Goal: Task Accomplishment & Management: Manage account settings

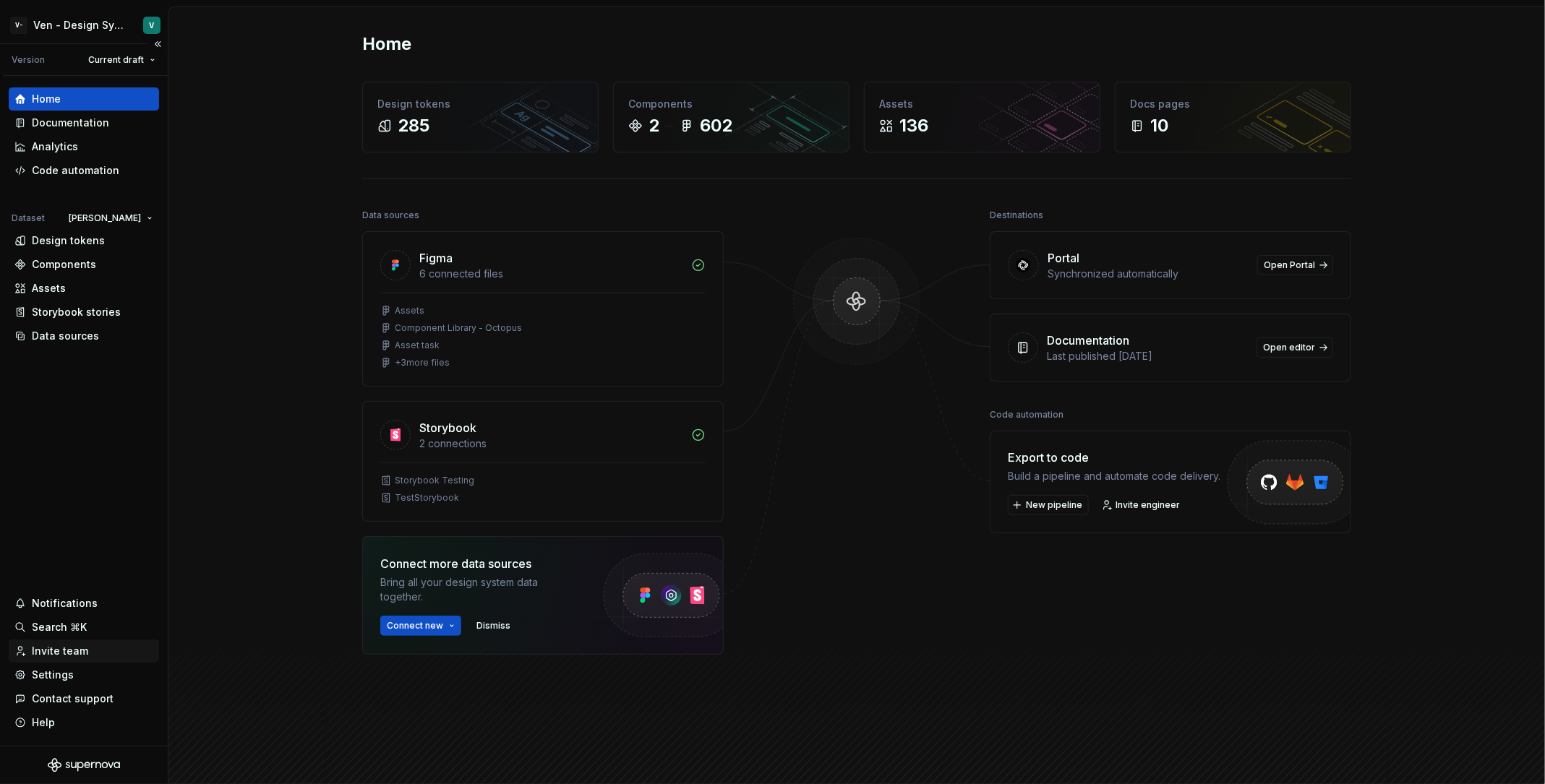
click at [93, 644] on div "Invite team" at bounding box center [84, 651] width 151 height 23
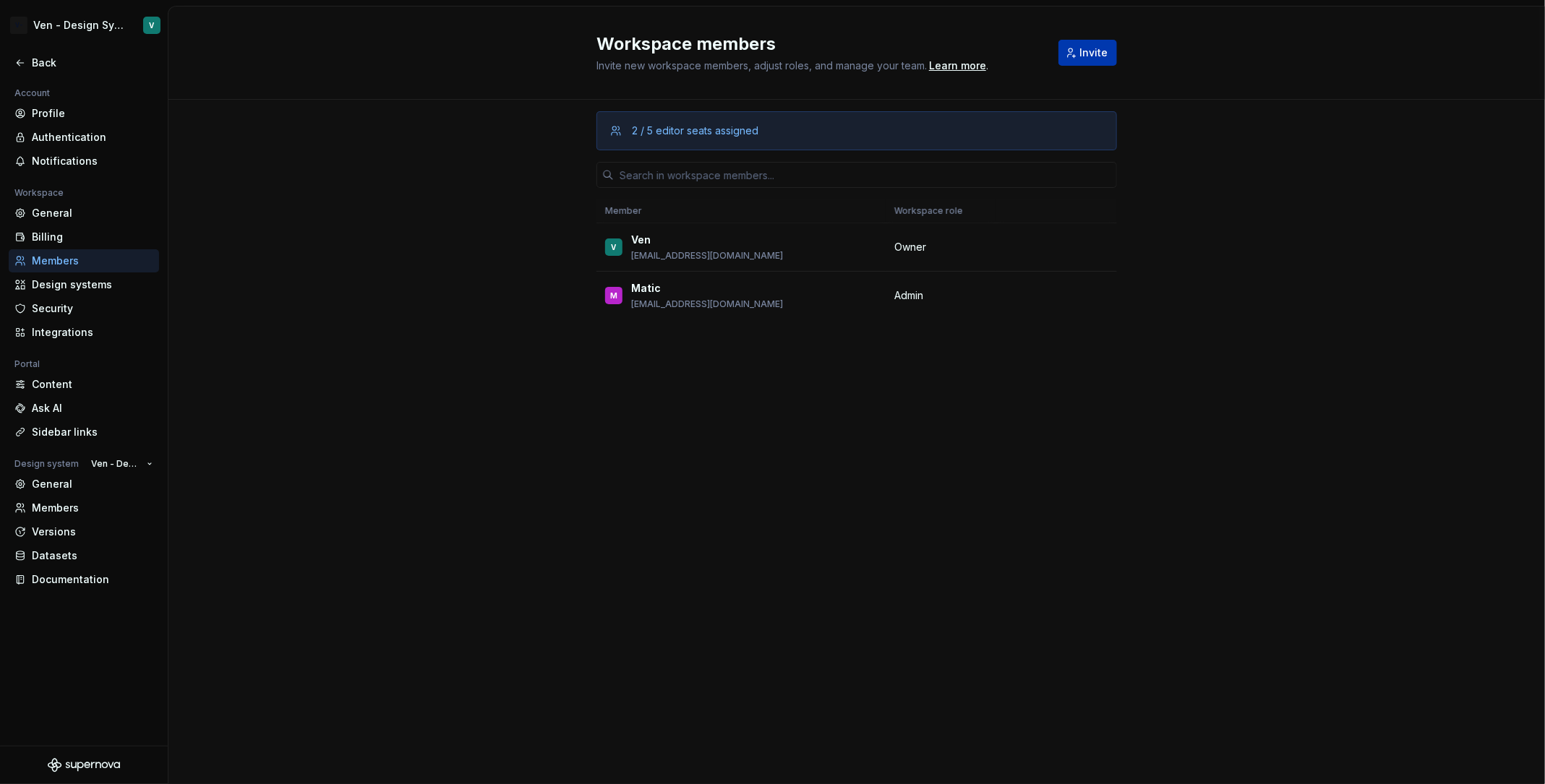
click at [1099, 55] on span "Invite" at bounding box center [1093, 52] width 28 height 15
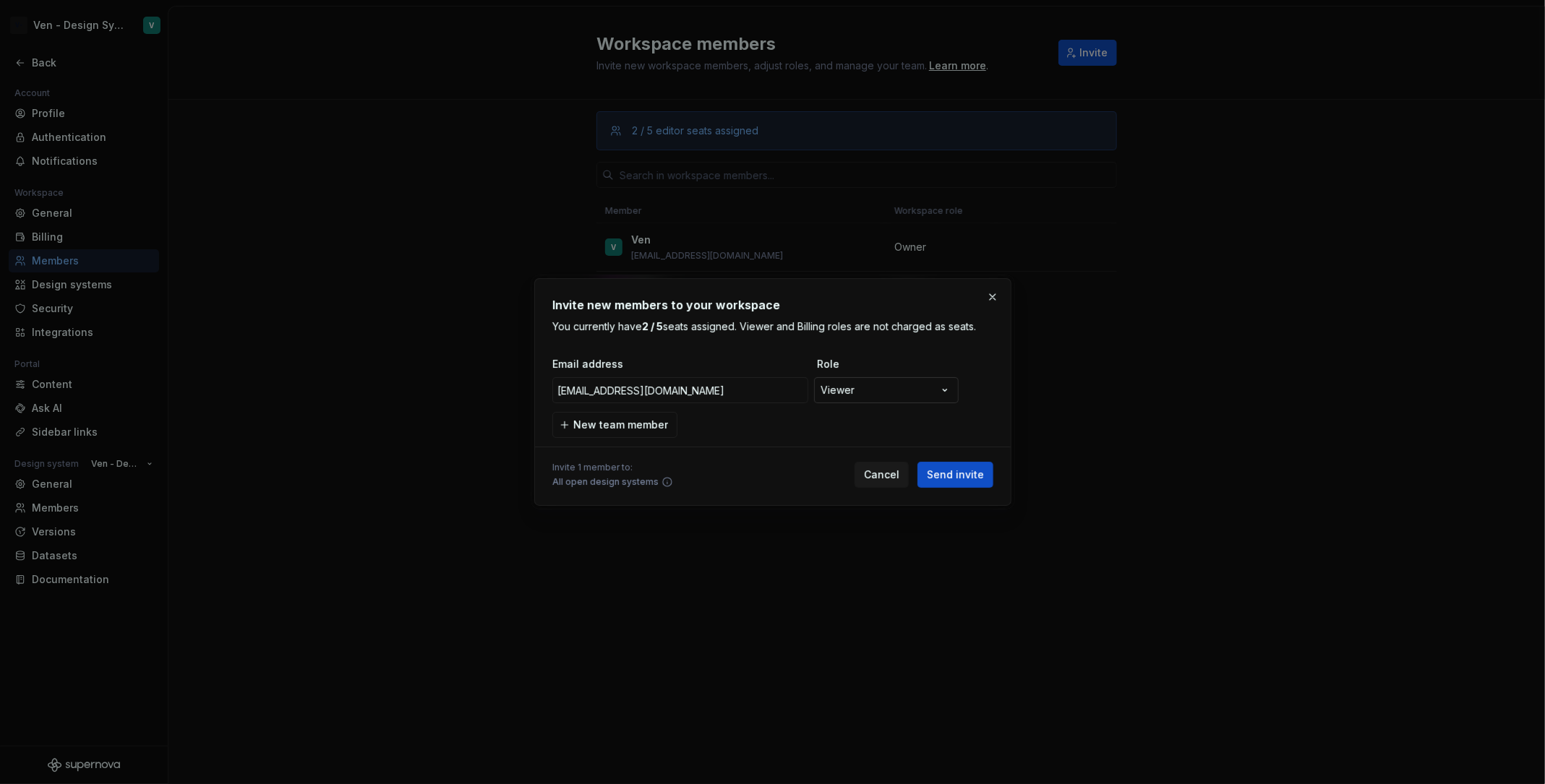
type input "[EMAIL_ADDRESS][DOMAIN_NAME]"
click at [914, 393] on div "**********" at bounding box center [772, 392] width 1545 height 784
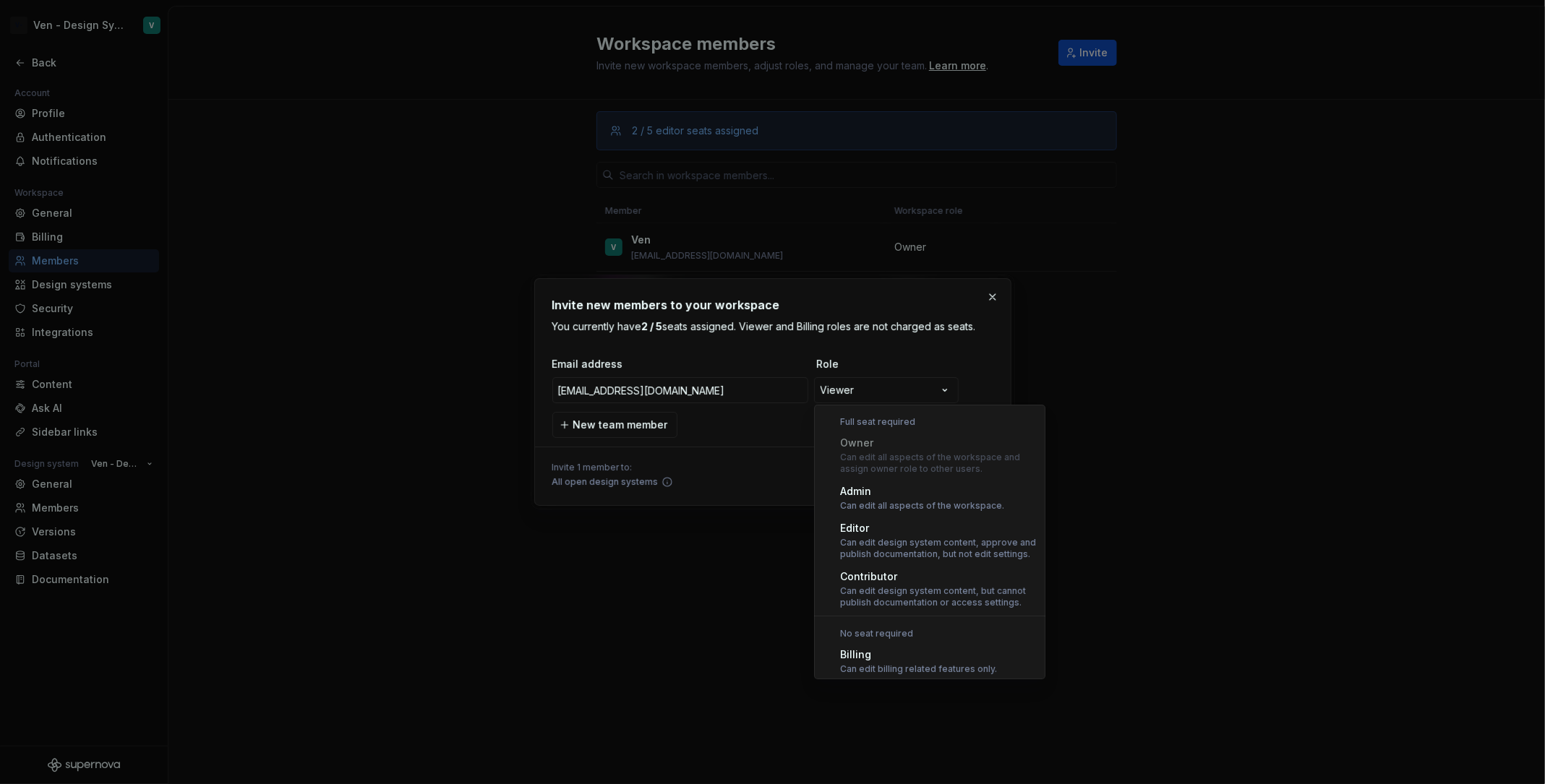
select select "*****"
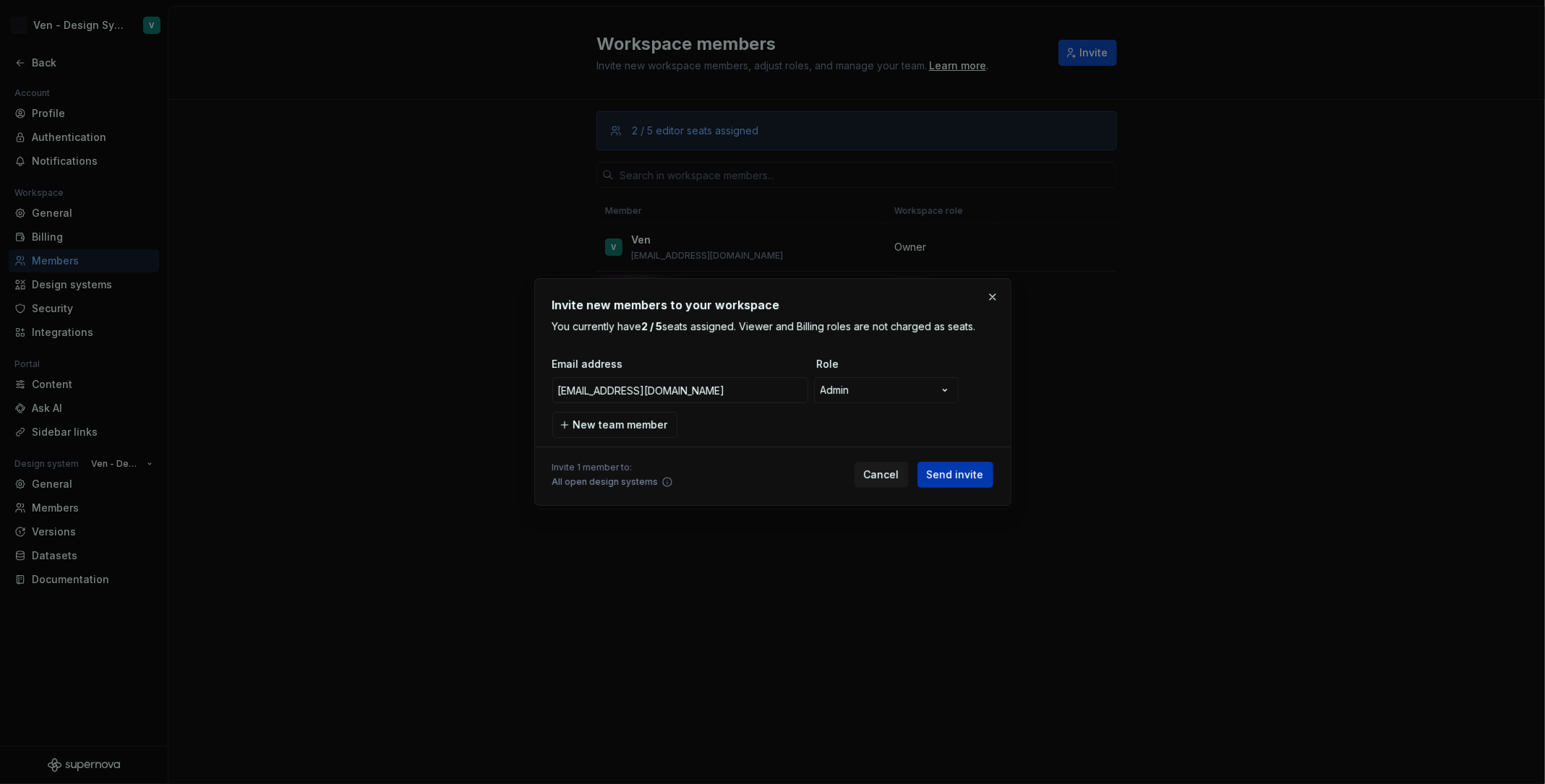
click at [957, 480] on span "Send invite" at bounding box center [955, 474] width 57 height 15
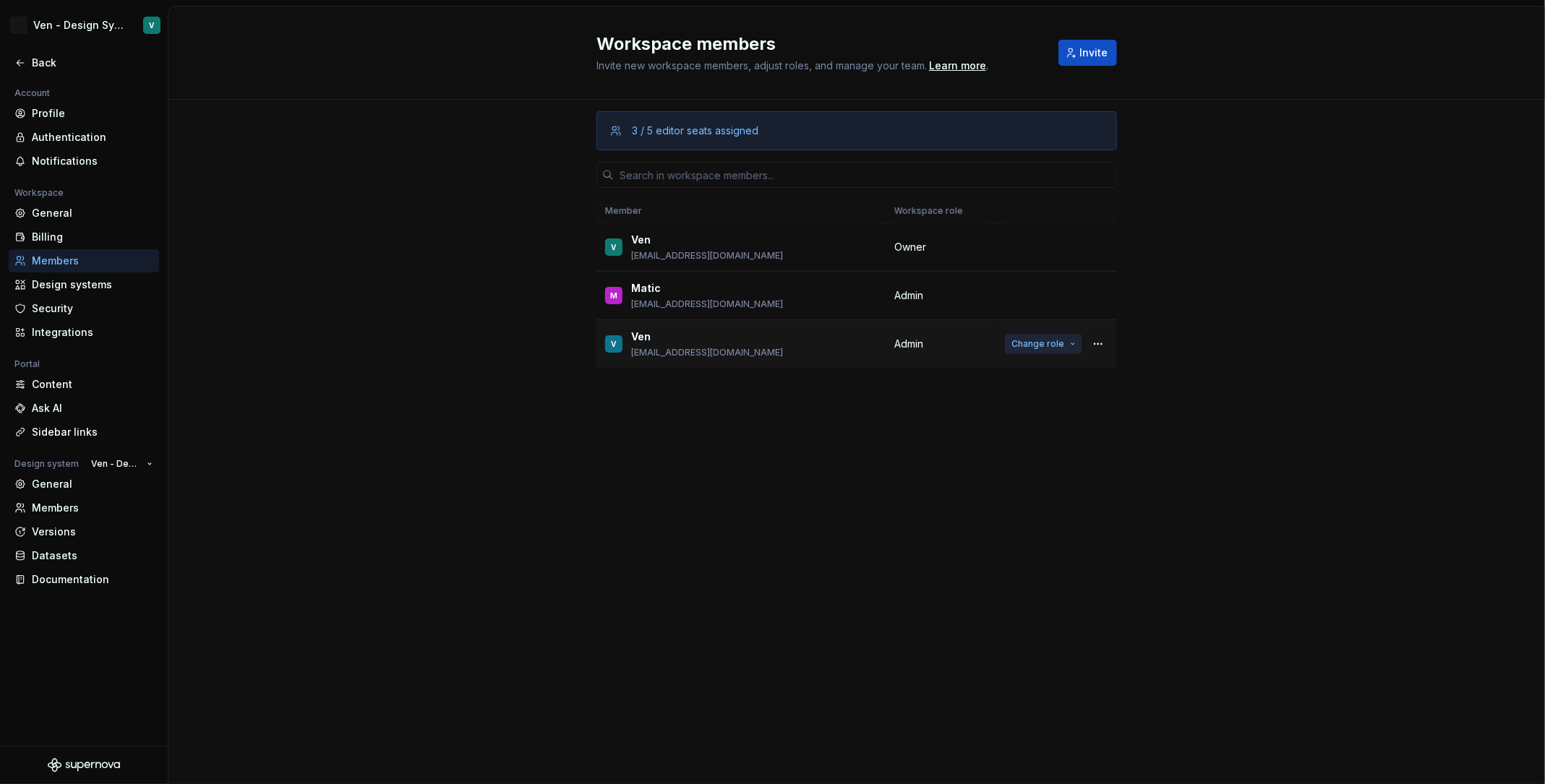
click at [1049, 342] on span "Change role" at bounding box center [1038, 344] width 53 height 12
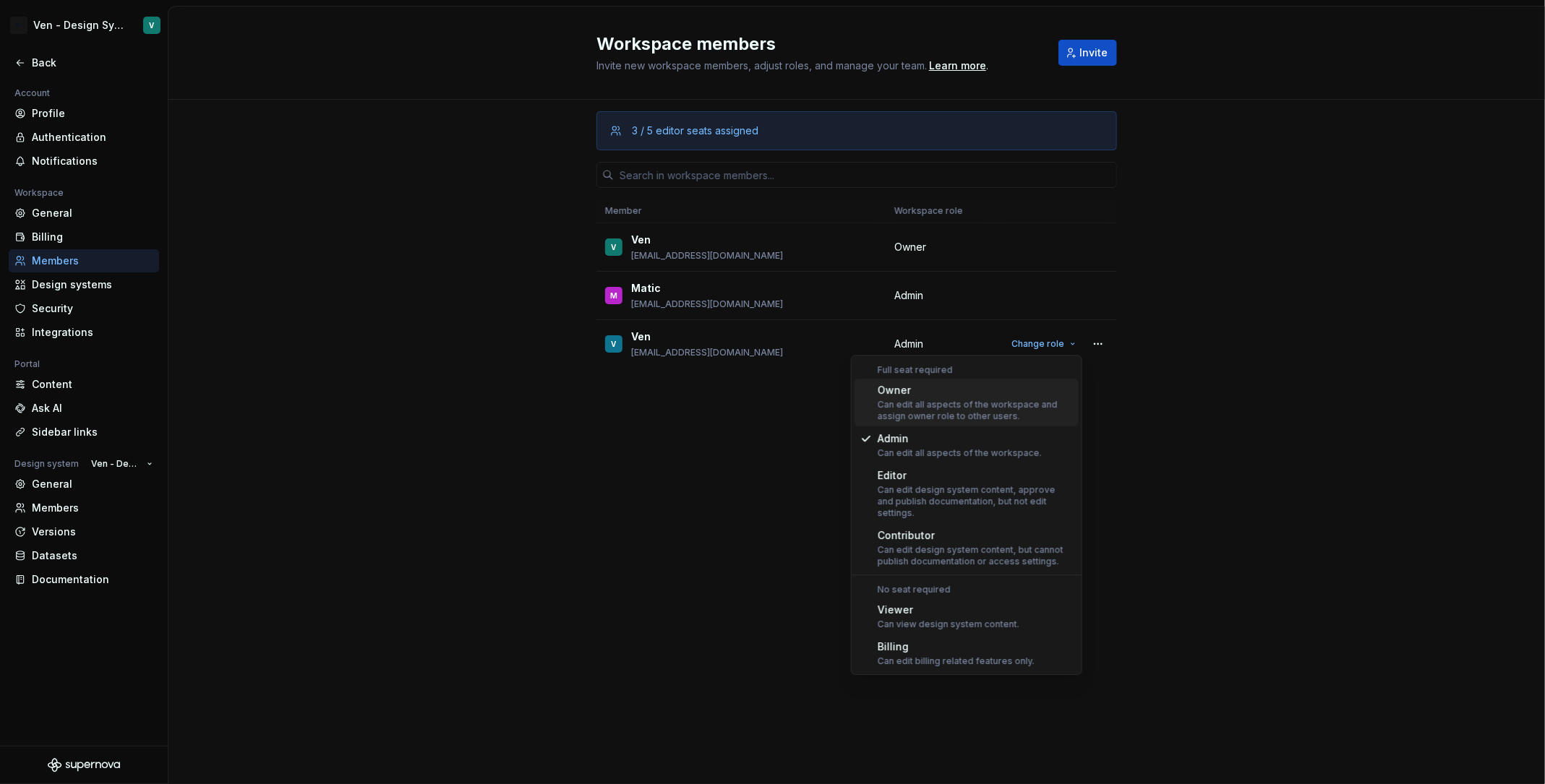
click at [995, 396] on div "Owner" at bounding box center [975, 390] width 195 height 15
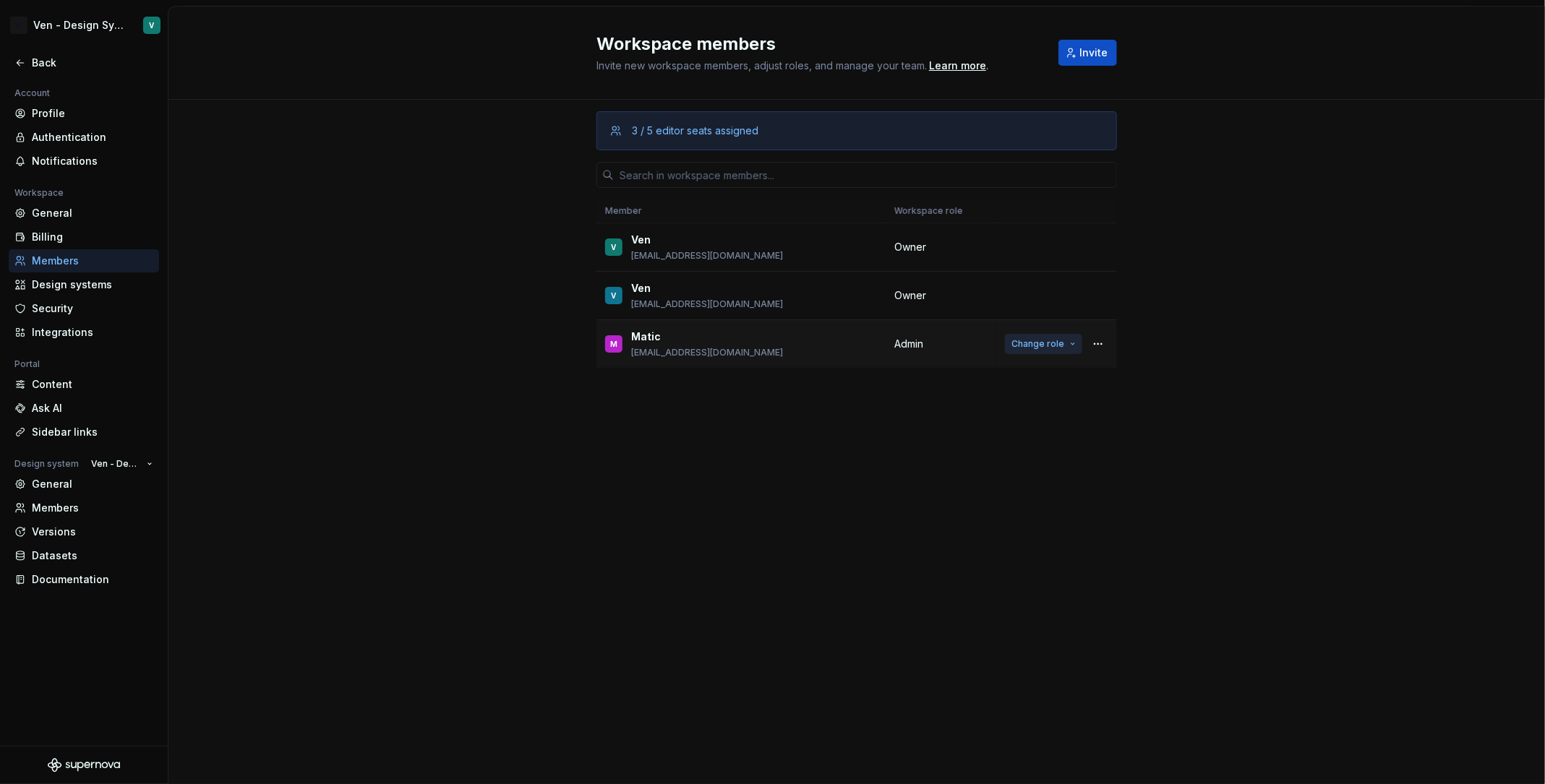
click at [1062, 339] on span "Change role" at bounding box center [1038, 344] width 53 height 12
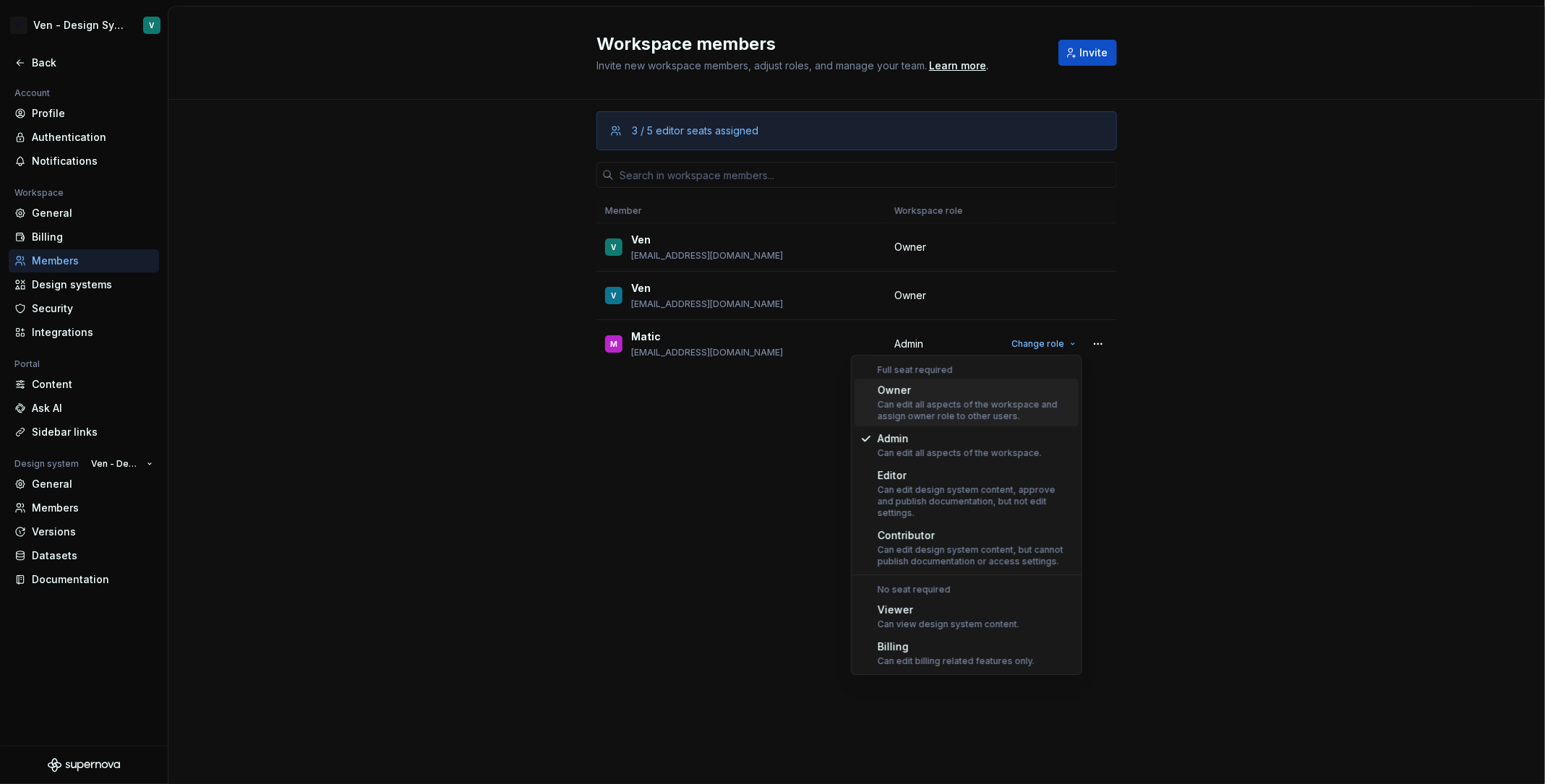
click at [1031, 395] on div "Owner" at bounding box center [975, 390] width 195 height 15
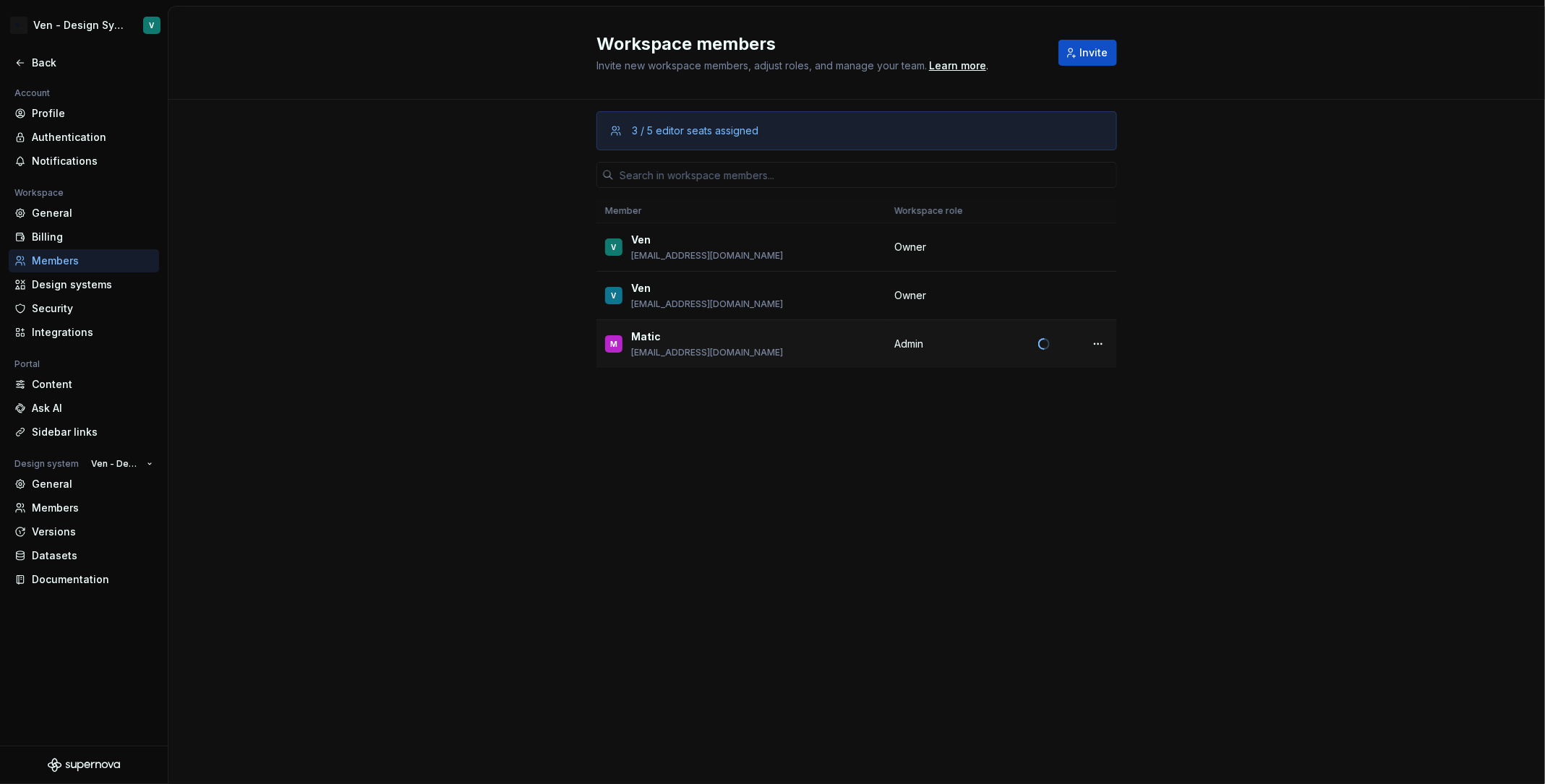
click at [1049, 347] on div "Change role" at bounding box center [1056, 344] width 104 height 21
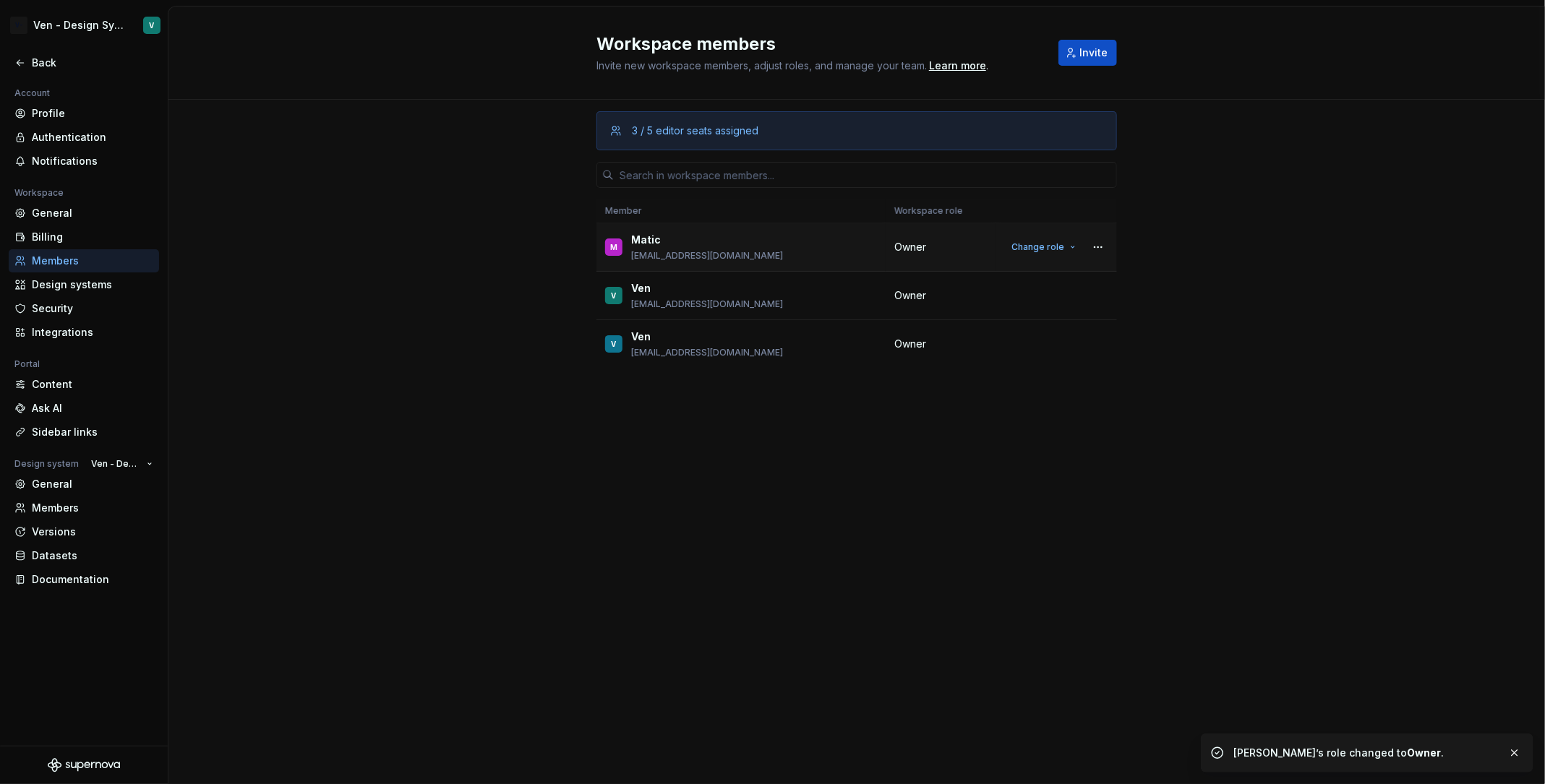
click at [1049, 347] on span "Change role" at bounding box center [1038, 344] width 53 height 12
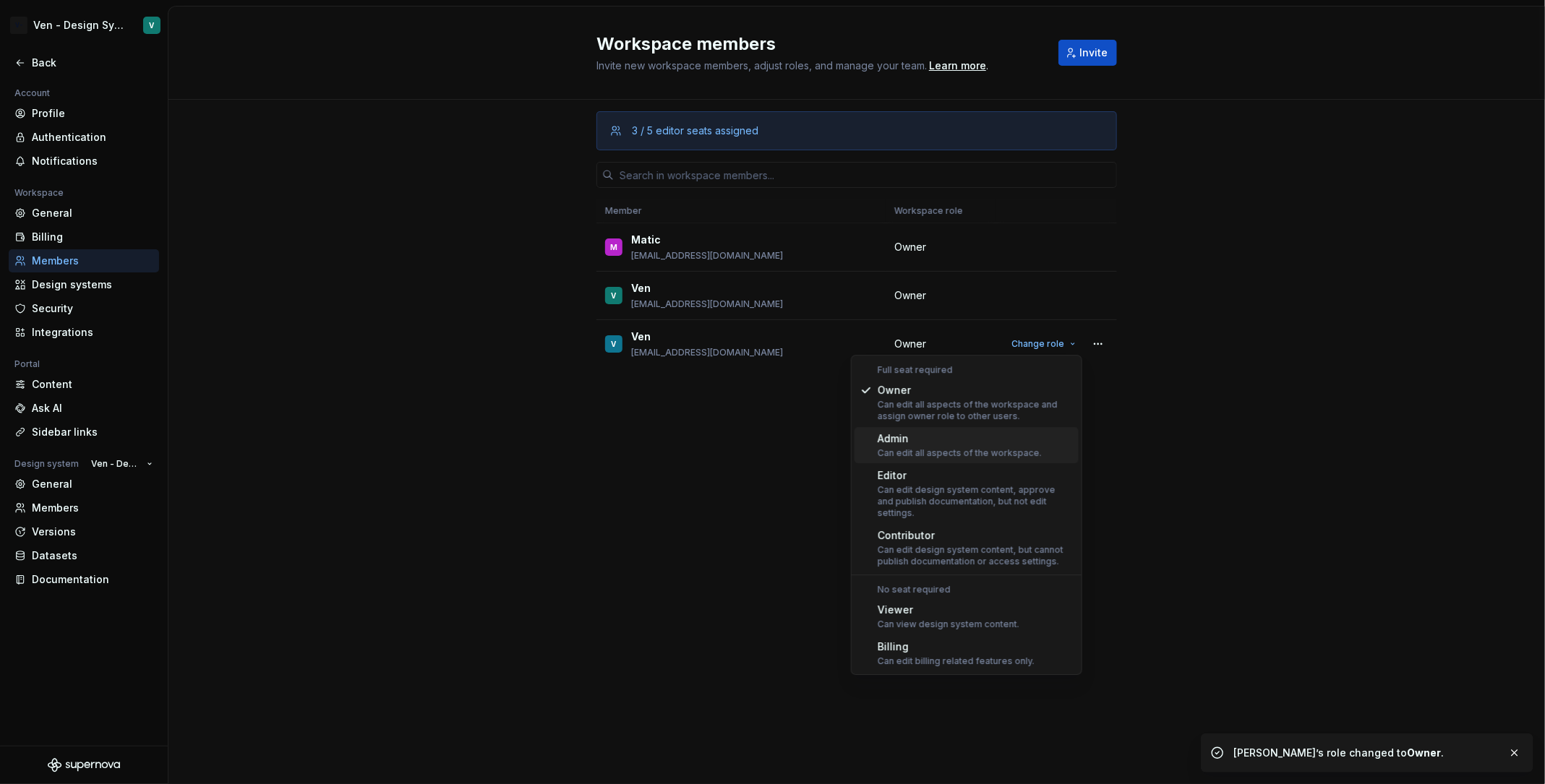
click at [1007, 437] on div "Admin" at bounding box center [960, 438] width 164 height 15
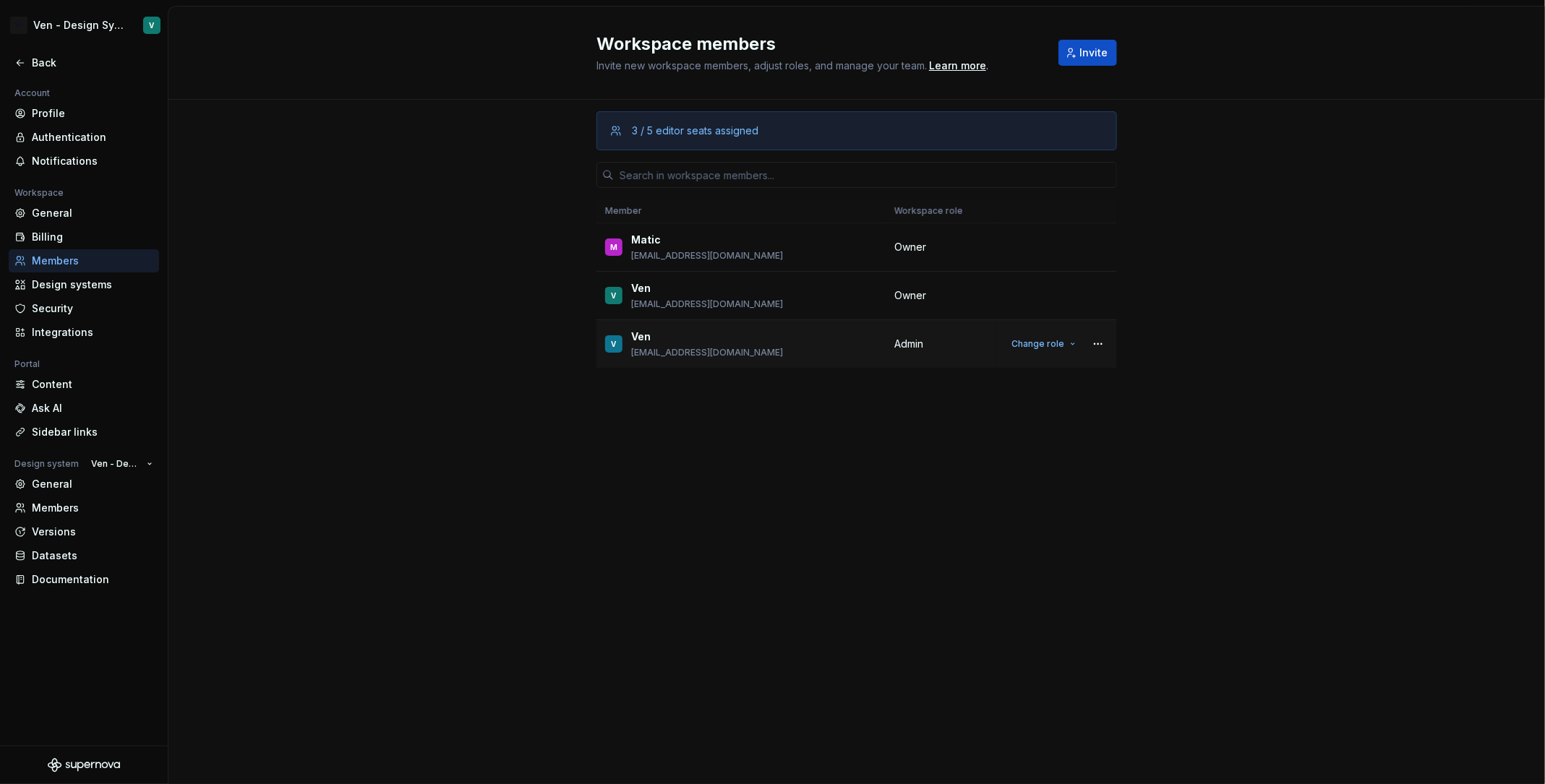
click at [1041, 346] on span "Change role" at bounding box center [1038, 344] width 53 height 12
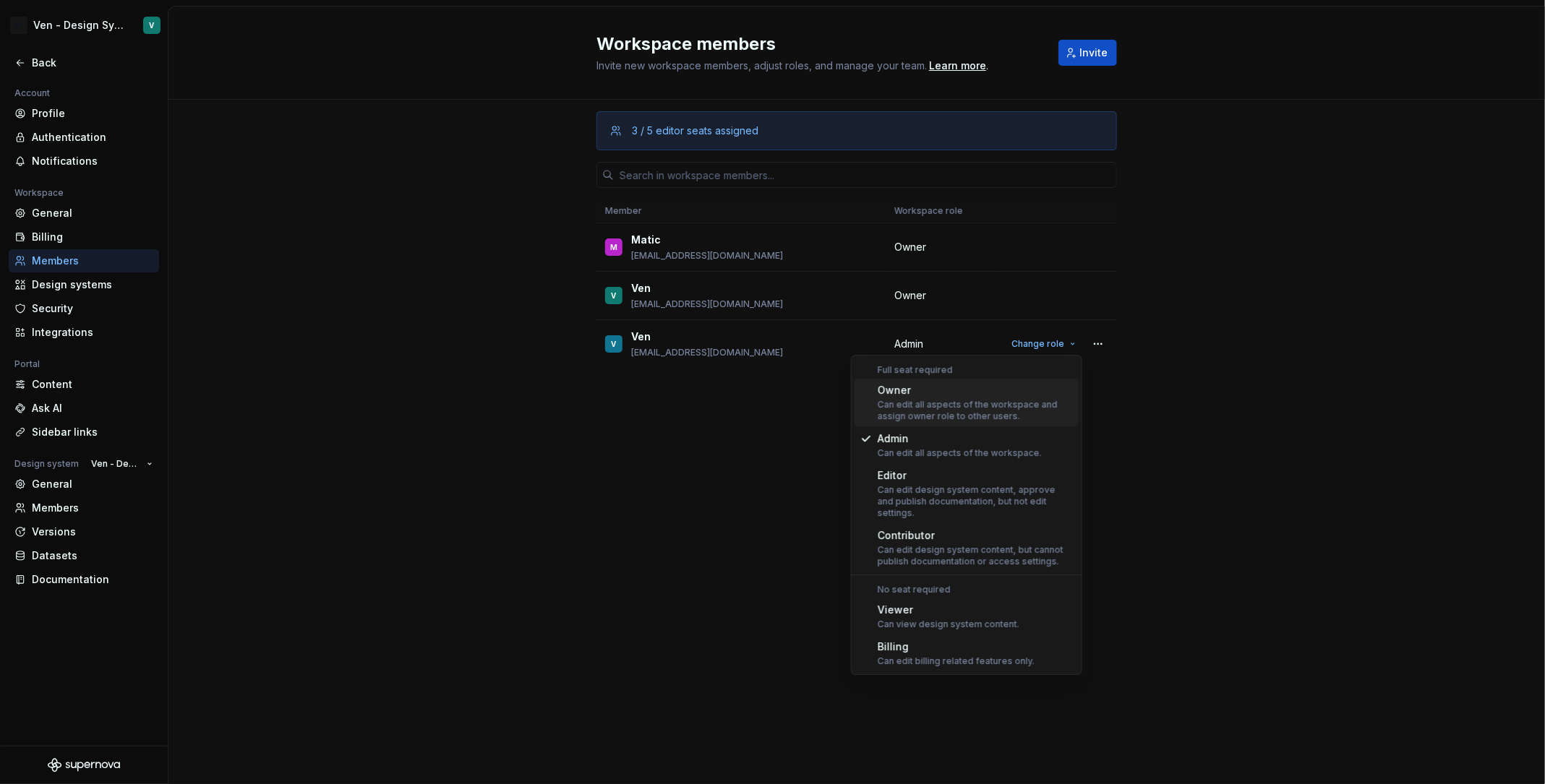
click at [1020, 406] on div "Can edit all aspects of the workspace and assign owner role to other users." at bounding box center [975, 410] width 195 height 23
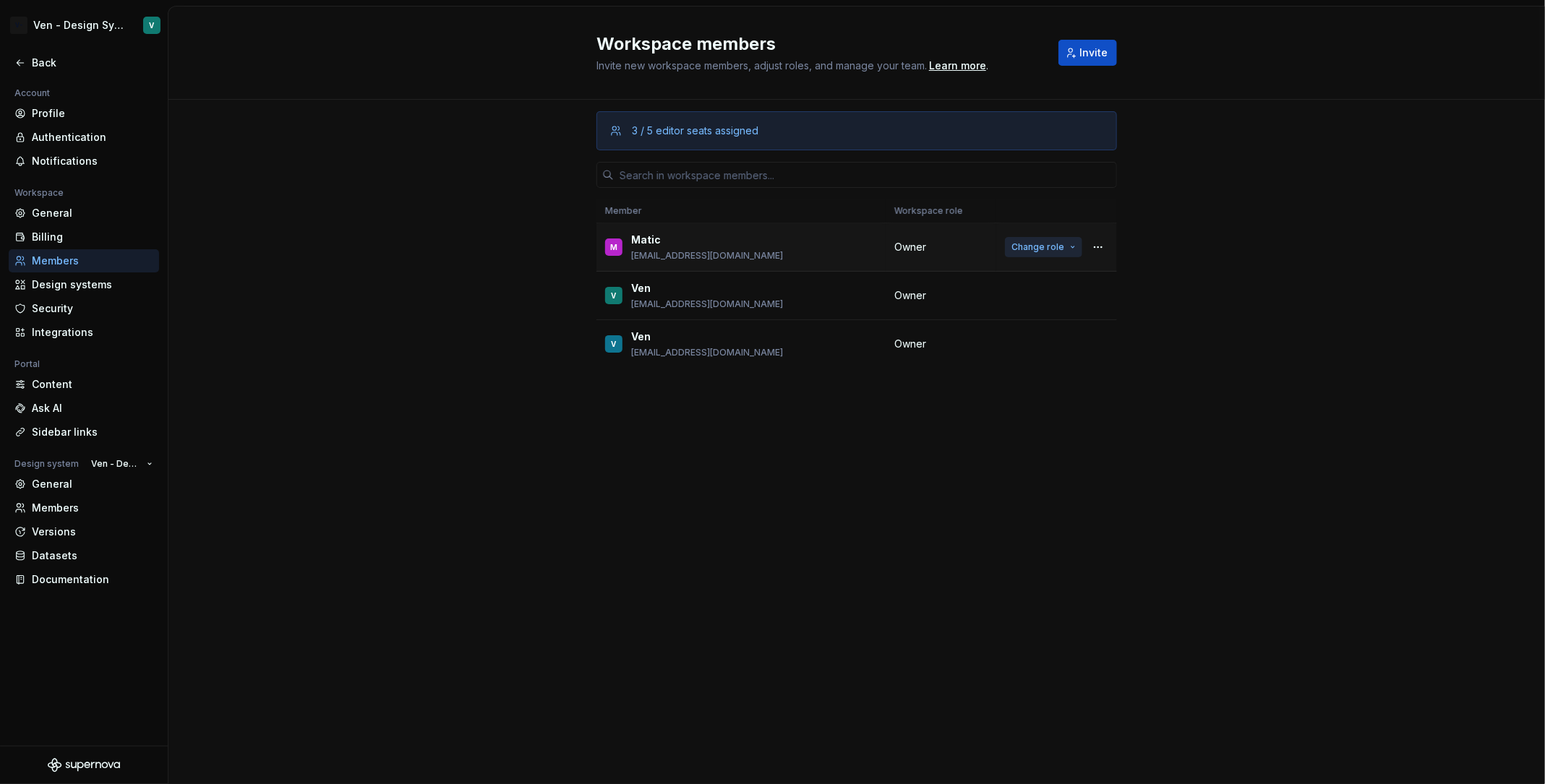
click at [1067, 250] on button "Change role" at bounding box center [1043, 247] width 77 height 21
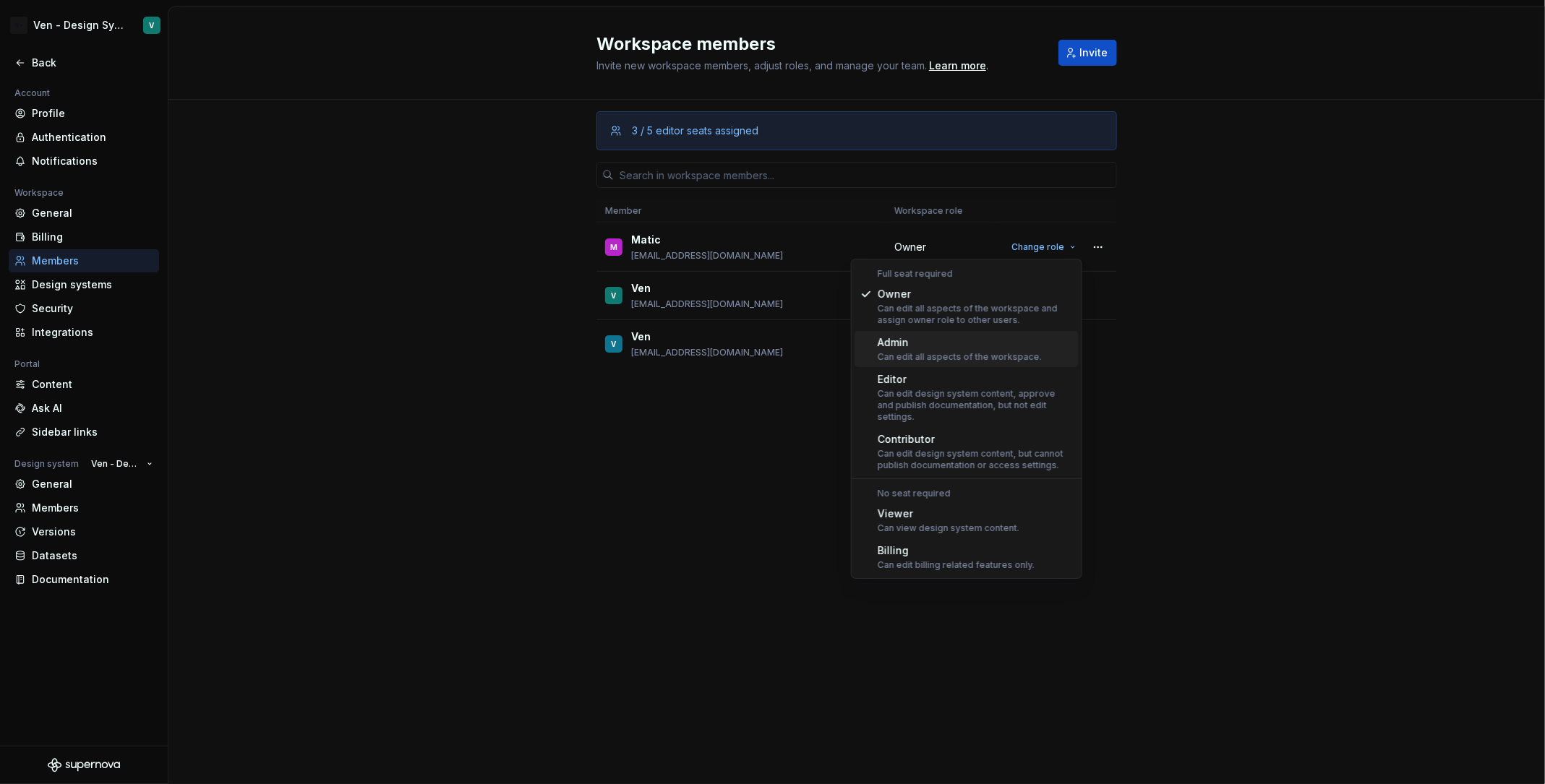
click at [984, 355] on div "Can edit all aspects of the workspace." at bounding box center [960, 357] width 164 height 12
